Goal: Share content

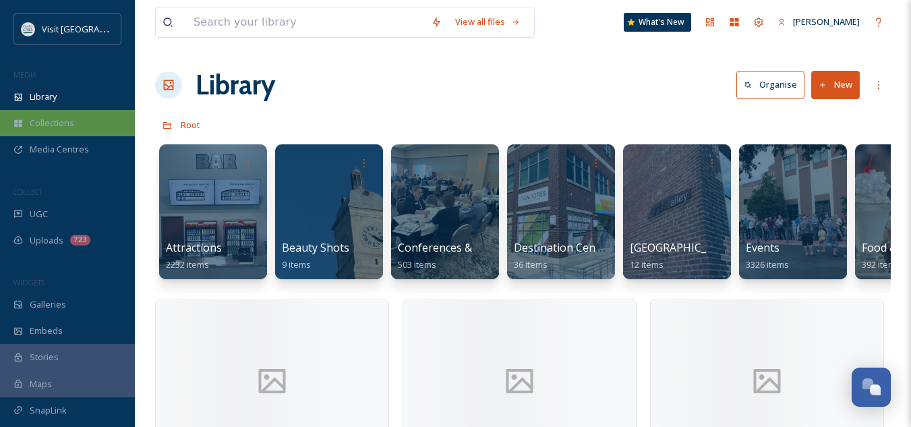
click at [62, 122] on span "Collections" at bounding box center [52, 123] width 44 height 13
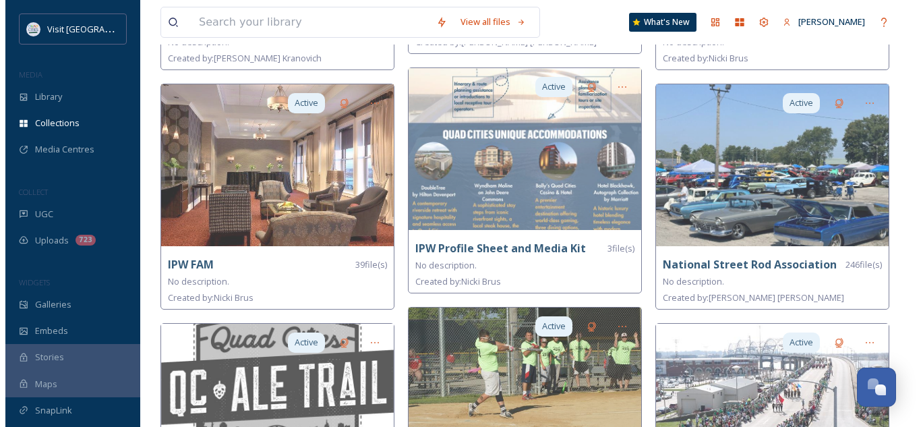
scroll to position [1020, 0]
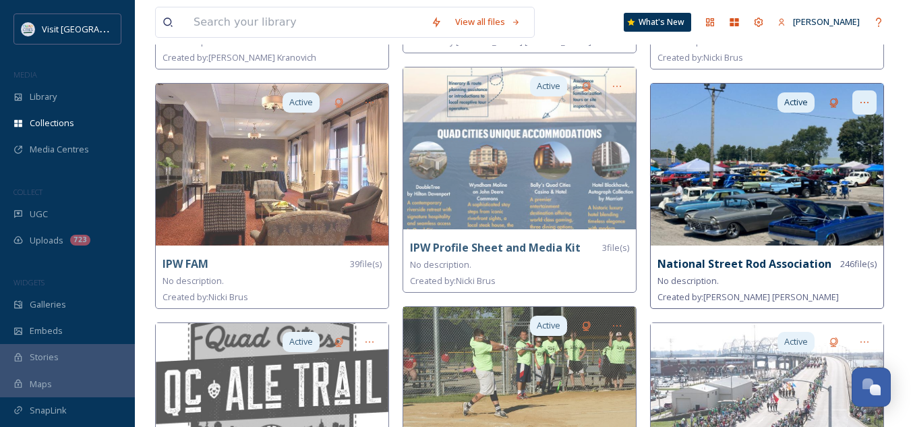
click at [869, 100] on icon at bounding box center [864, 102] width 11 height 11
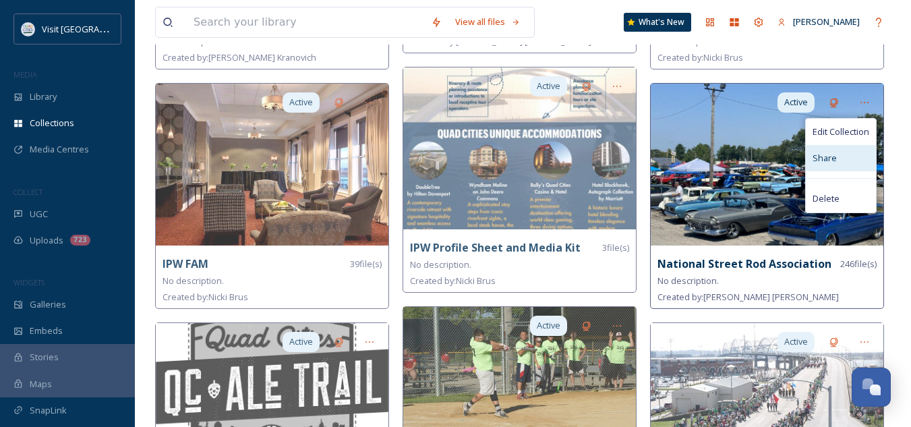
click at [819, 161] on span "Share" at bounding box center [824, 158] width 24 height 13
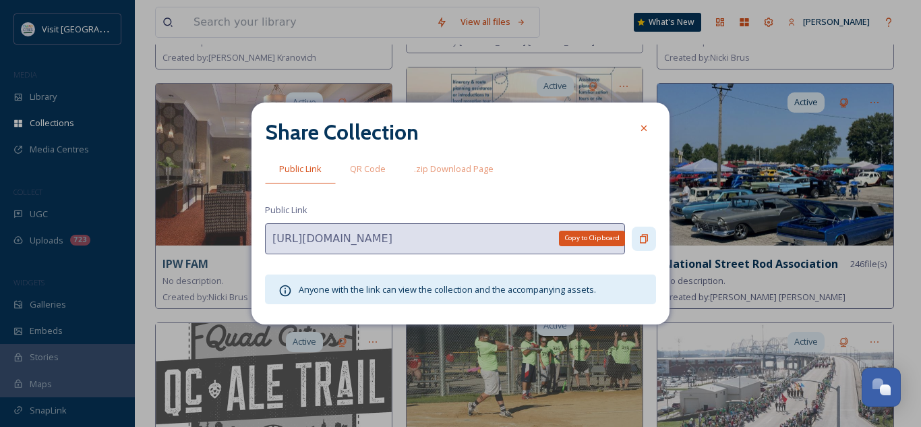
click at [639, 236] on icon at bounding box center [643, 238] width 11 height 11
